Goal: Navigation & Orientation: Understand site structure

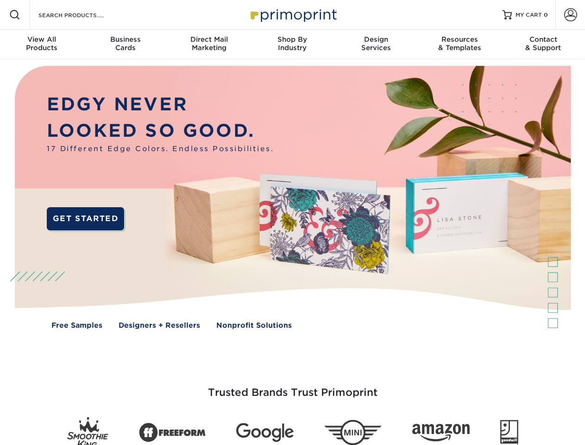
click at [292, 222] on img at bounding box center [292, 204] width 579 height 290
click at [15, 15] on span at bounding box center [14, 14] width 11 height 11
click at [571, 15] on span at bounding box center [570, 14] width 13 height 13
click at [42, 44] on div "View All Products" at bounding box center [41, 43] width 83 height 17
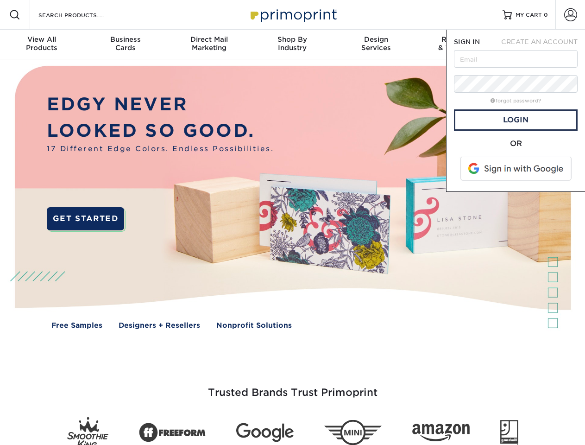
click at [125, 44] on div "Business Cards" at bounding box center [124, 43] width 83 height 17
click at [209, 44] on div "Direct Mail Marketing" at bounding box center [208, 43] width 83 height 17
click at [292, 44] on div "Shop By Industry" at bounding box center [292, 43] width 83 height 17
click at [376, 44] on div "Design Services" at bounding box center [376, 43] width 83 height 17
click at [460, 44] on span "SIGN IN" at bounding box center [467, 41] width 26 height 7
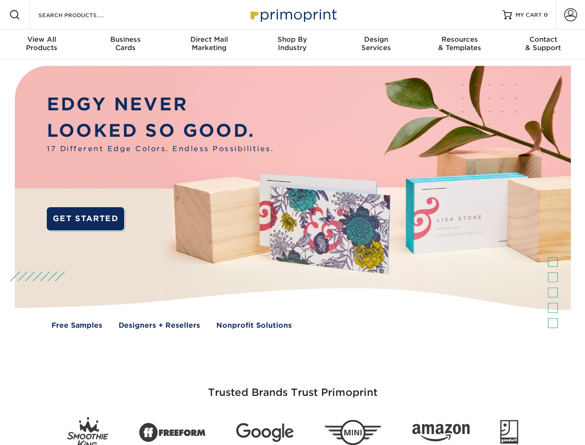
click at [544, 44] on div "Contact & Support" at bounding box center [543, 43] width 83 height 17
